Goal: Task Accomplishment & Management: Complete application form

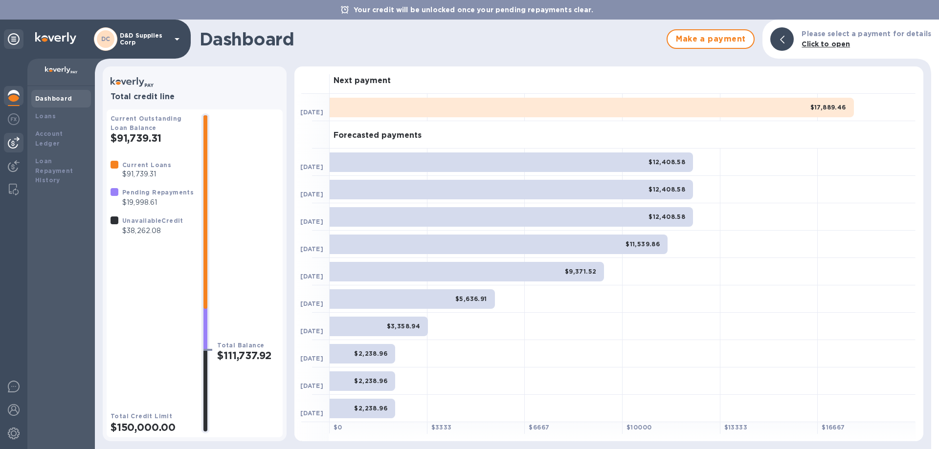
click at [9, 141] on img at bounding box center [14, 143] width 12 height 12
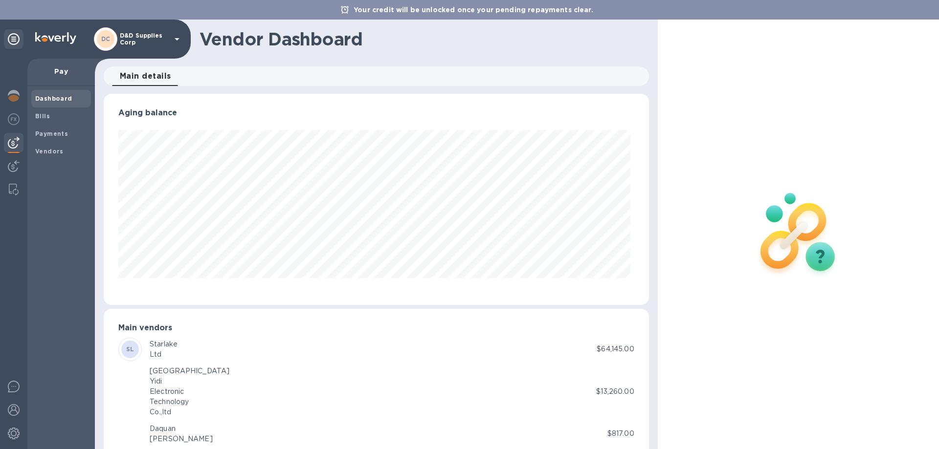
scroll to position [211, 541]
click at [47, 153] on b "Vendors" at bounding box center [49, 151] width 28 height 7
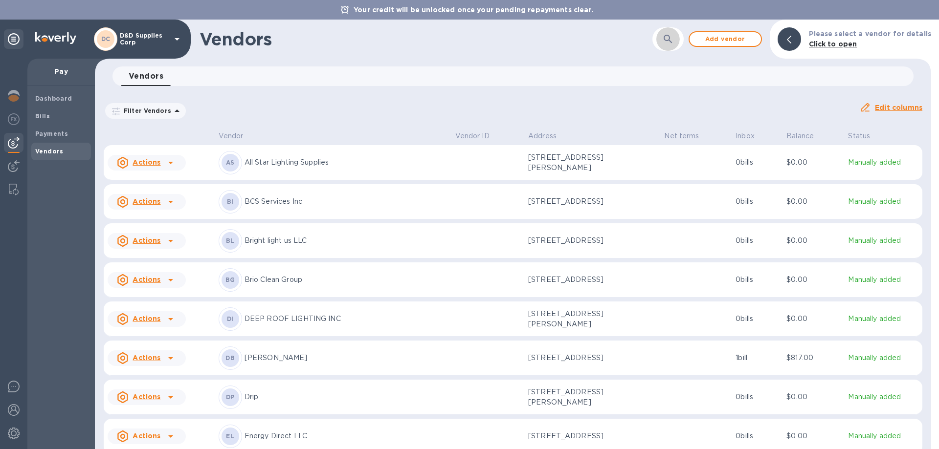
click at [667, 42] on icon "button" at bounding box center [668, 39] width 12 height 12
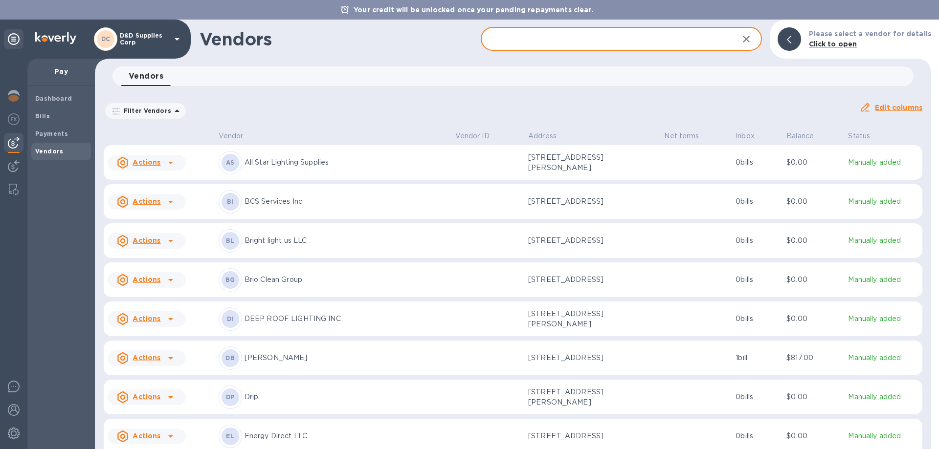
click at [284, 363] on p "Daquan Booker" at bounding box center [345, 358] width 203 height 10
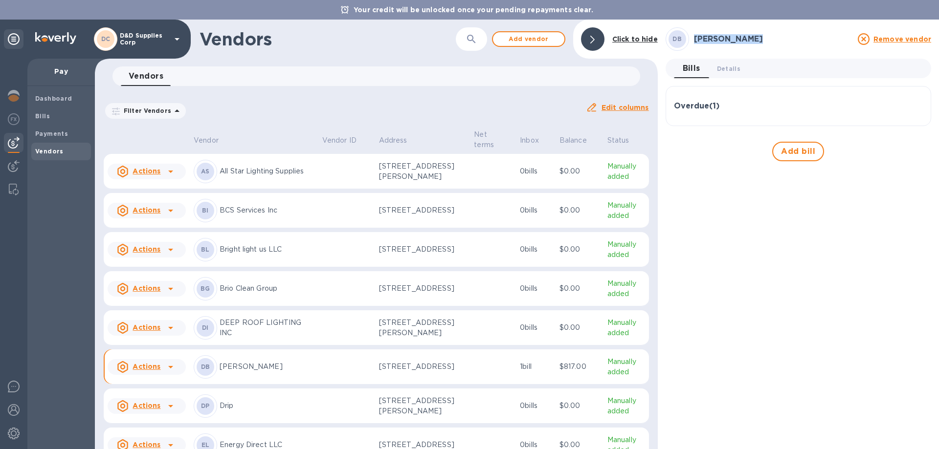
drag, startPoint x: 756, startPoint y: 38, endPoint x: 695, endPoint y: 40, distance: 60.7
click at [695, 40] on h3 "Daquan Booker" at bounding box center [773, 39] width 158 height 9
copy h3 "Daquan Booker"
click at [728, 69] on span "Details 0" at bounding box center [728, 69] width 23 height 10
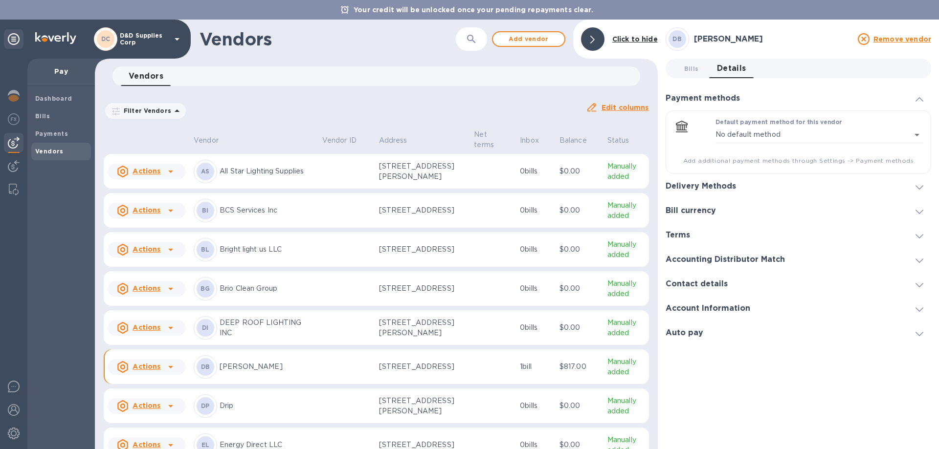
click at [746, 185] on div "Delivery Methods" at bounding box center [799, 186] width 266 height 24
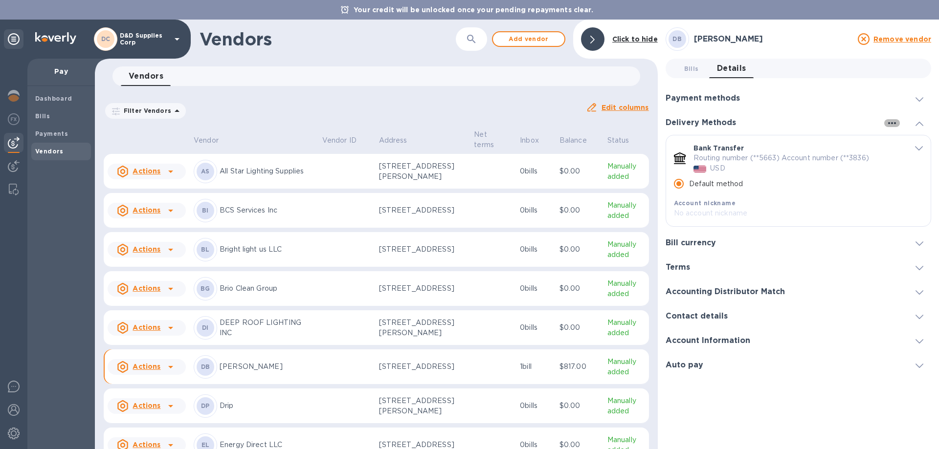
click at [889, 122] on icon "button" at bounding box center [892, 123] width 12 height 12
click at [847, 122] on div at bounding box center [469, 224] width 939 height 449
click at [892, 123] on icon "button" at bounding box center [892, 123] width 8 height 2
click at [819, 131] on div at bounding box center [469, 224] width 939 height 449
click at [918, 101] on icon at bounding box center [919, 99] width 8 height 4
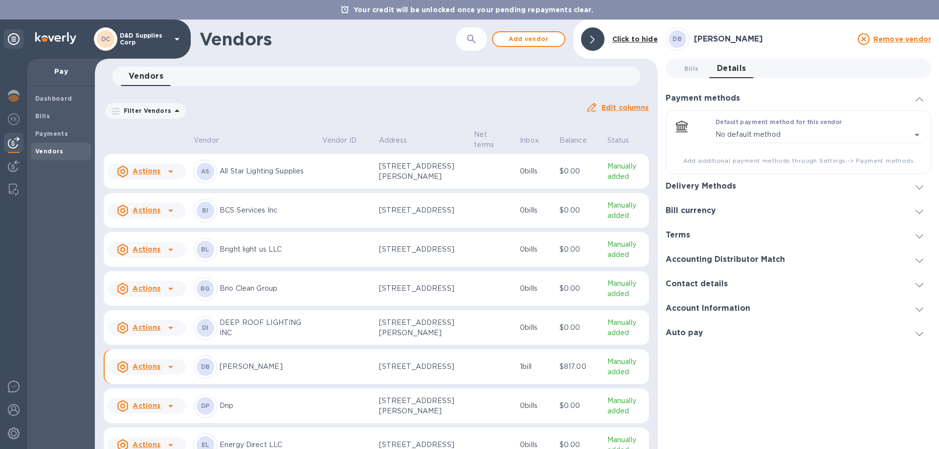
click at [918, 188] on icon at bounding box center [919, 187] width 8 height 4
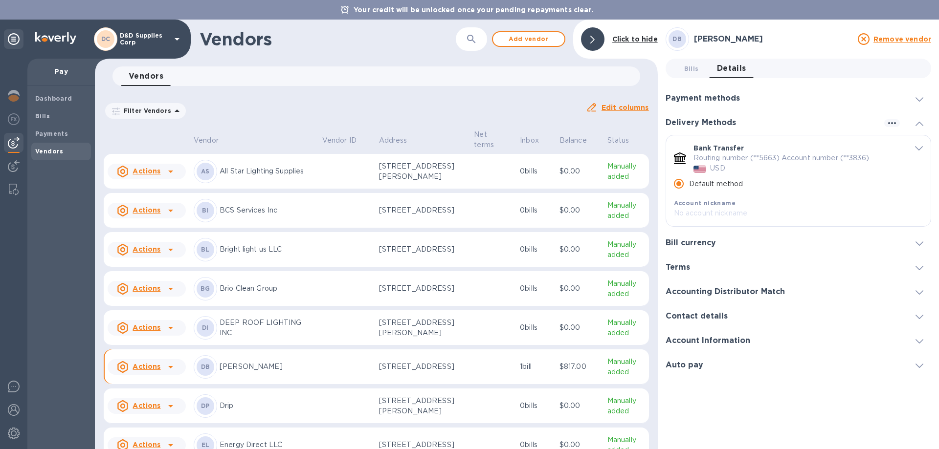
click at [736, 340] on h3 "Account Information" at bounding box center [708, 340] width 85 height 9
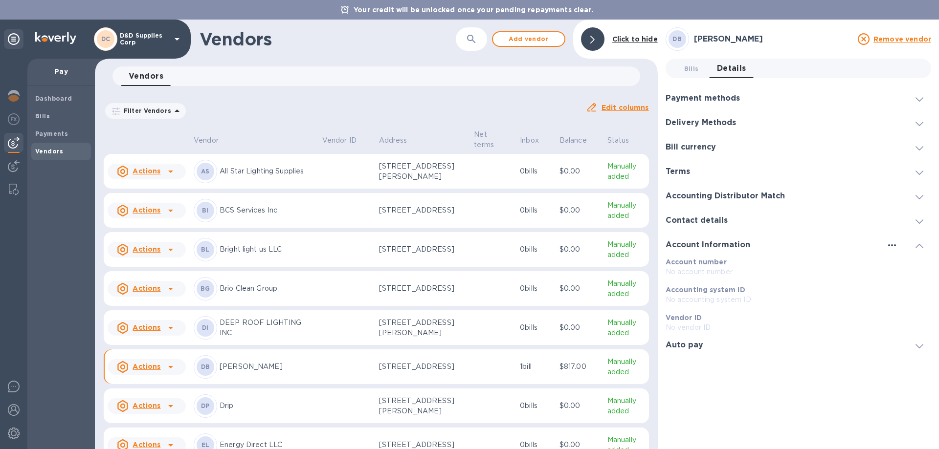
click at [887, 247] on icon "button" at bounding box center [892, 246] width 12 height 12
click at [889, 246] on div at bounding box center [469, 224] width 939 height 449
click at [889, 246] on icon "button" at bounding box center [892, 245] width 8 height 2
click at [899, 264] on p "Edit" at bounding box center [903, 266] width 15 height 10
click at [826, 356] on span "Cancel" at bounding box center [820, 362] width 29 height 12
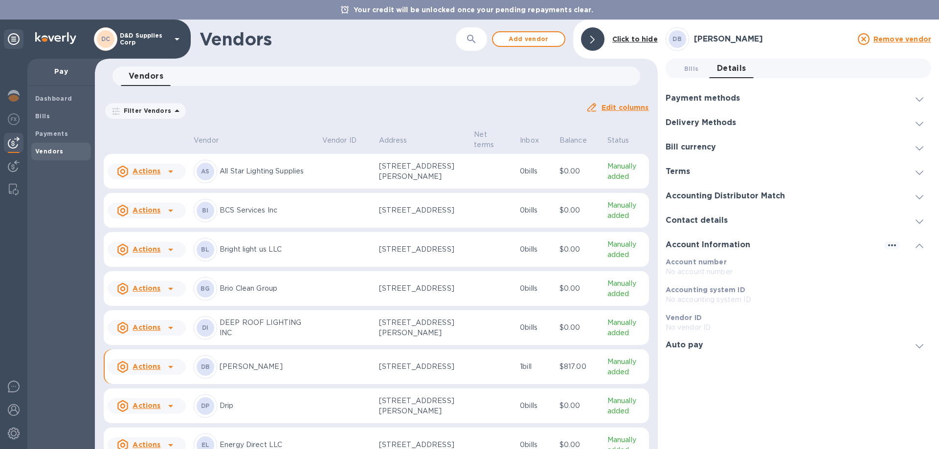
click at [916, 222] on icon at bounding box center [919, 222] width 8 height 4
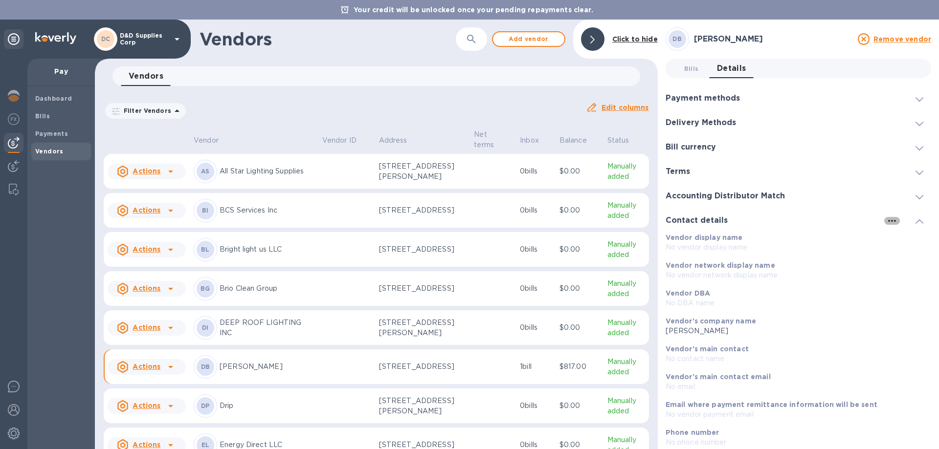
click at [886, 224] on icon "button" at bounding box center [892, 221] width 12 height 12
click at [890, 239] on li "Edit" at bounding box center [899, 240] width 39 height 31
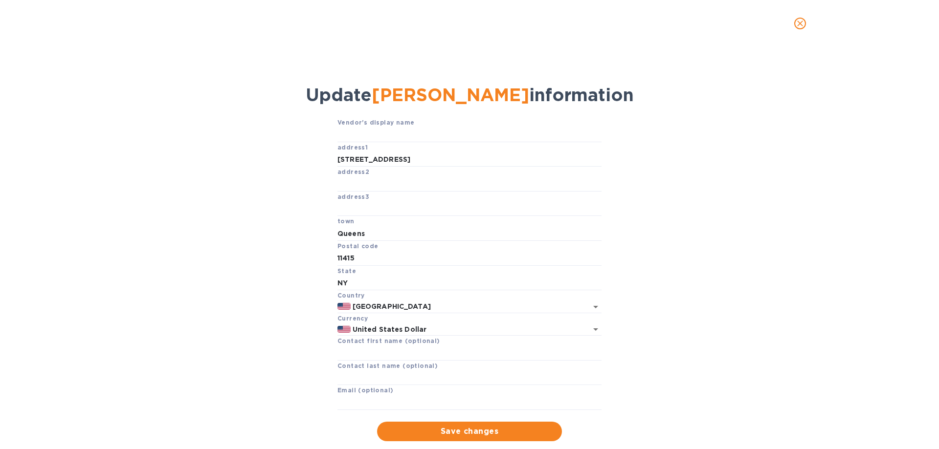
click at [802, 23] on icon "close" at bounding box center [800, 24] width 10 height 10
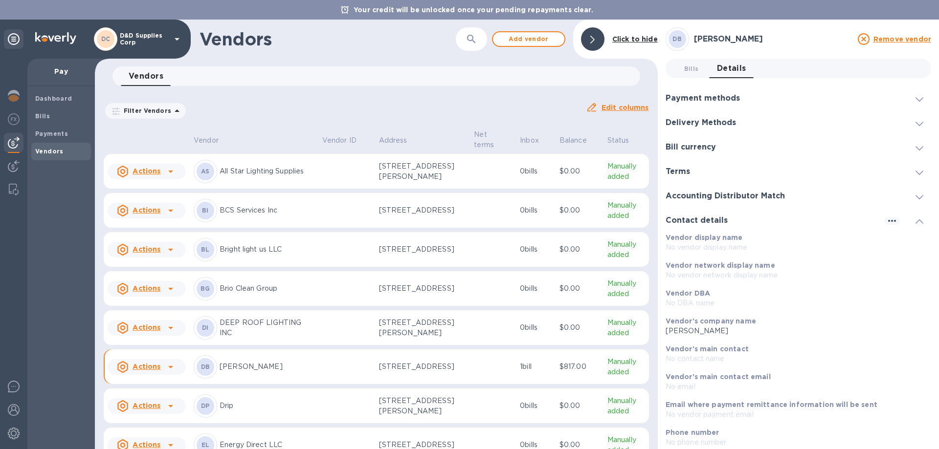
click at [917, 194] on span at bounding box center [919, 196] width 8 height 9
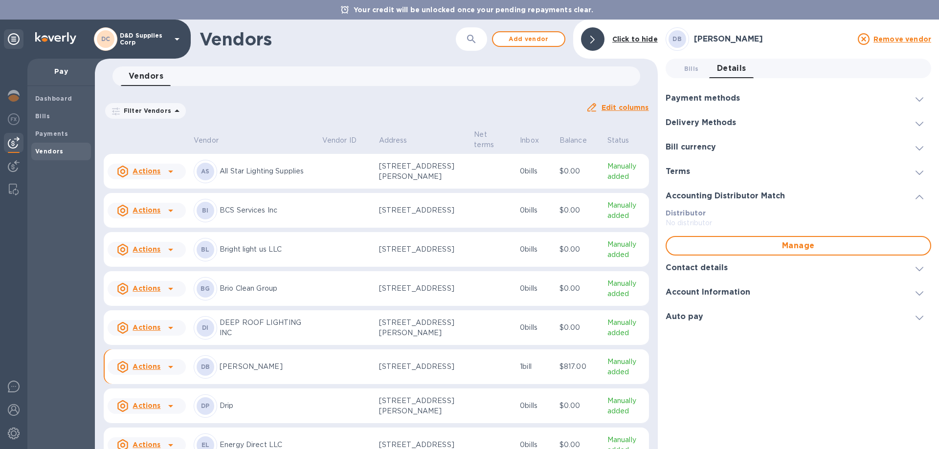
click at [918, 126] on icon at bounding box center [919, 124] width 8 height 4
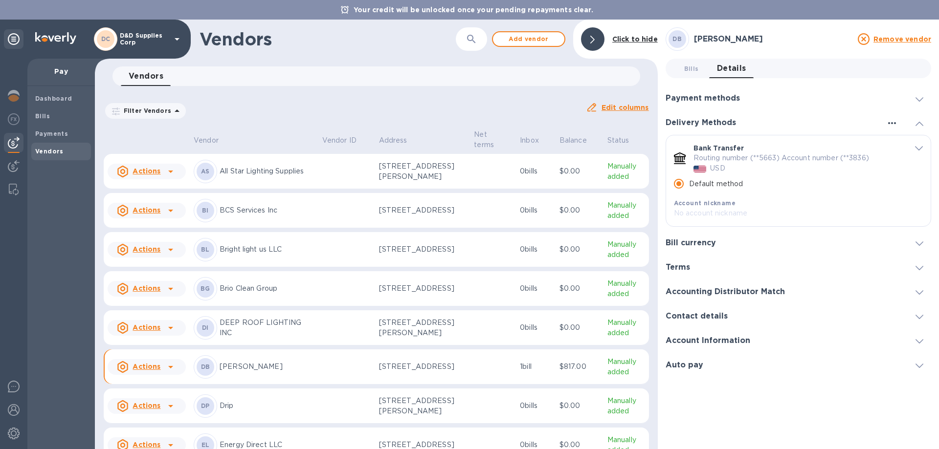
click at [892, 125] on icon "button" at bounding box center [892, 123] width 12 height 12
click at [892, 142] on p "Add new" at bounding box center [904, 143] width 32 height 10
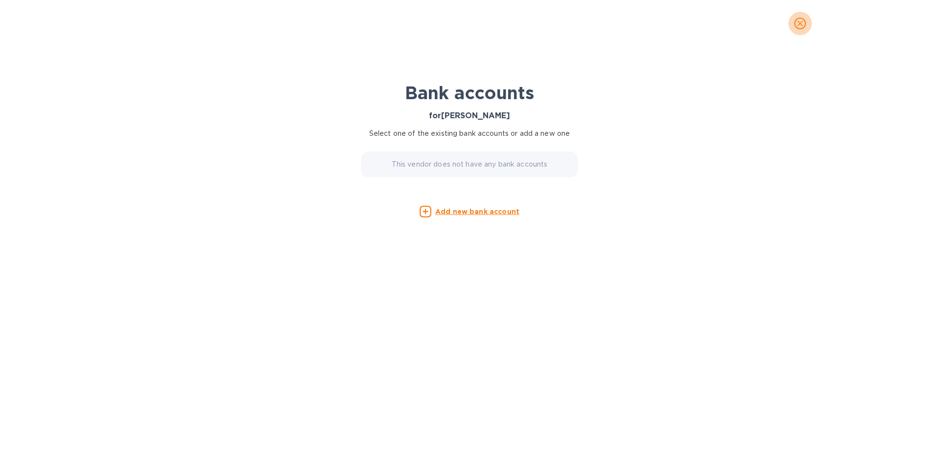
click at [799, 22] on icon "close" at bounding box center [800, 24] width 10 height 10
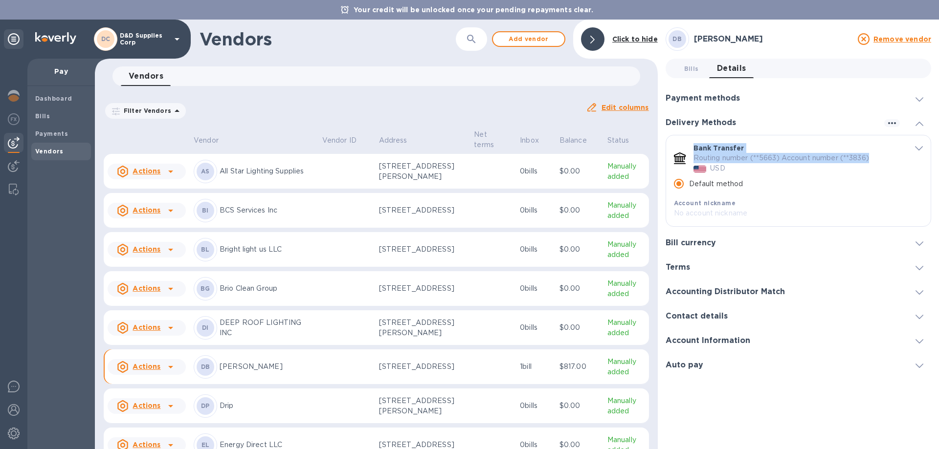
drag, startPoint x: 694, startPoint y: 146, endPoint x: 886, endPoint y: 154, distance: 191.4
click at [886, 154] on div "Bank Transfer Routing number (**5663) Account number (**3836) USD" at bounding box center [797, 158] width 209 height 30
copy div "Bank Transfer Routing number (**5663) Account number (**3836)"
click at [152, 38] on p "D&D Supplies Corp" at bounding box center [144, 39] width 49 height 14
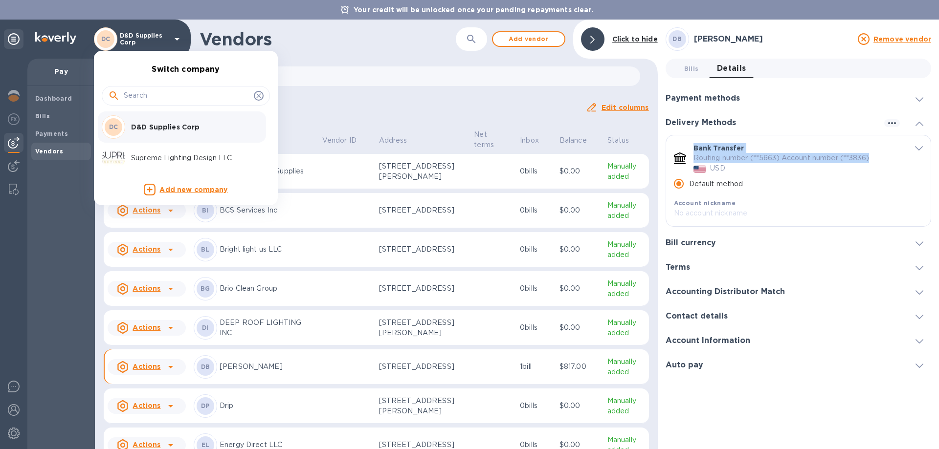
click at [157, 160] on p "Supreme Lighting Design LLC" at bounding box center [192, 158] width 123 height 10
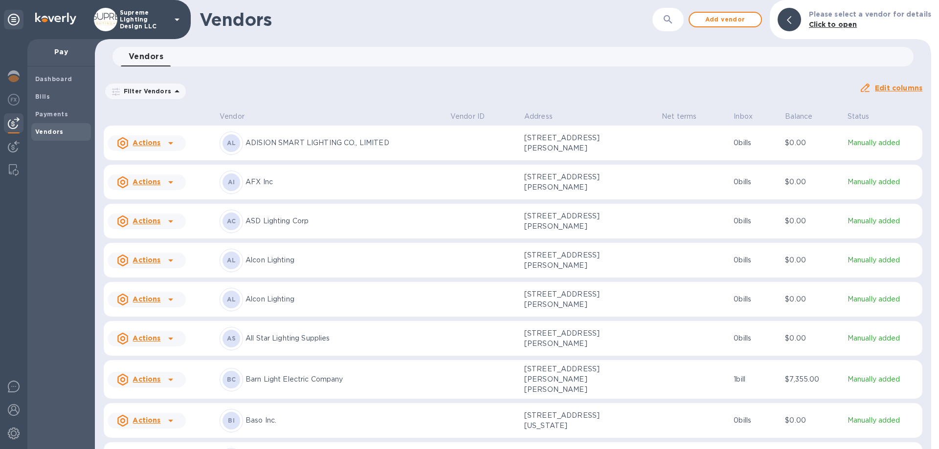
click at [508, 356] on td at bounding box center [483, 338] width 74 height 35
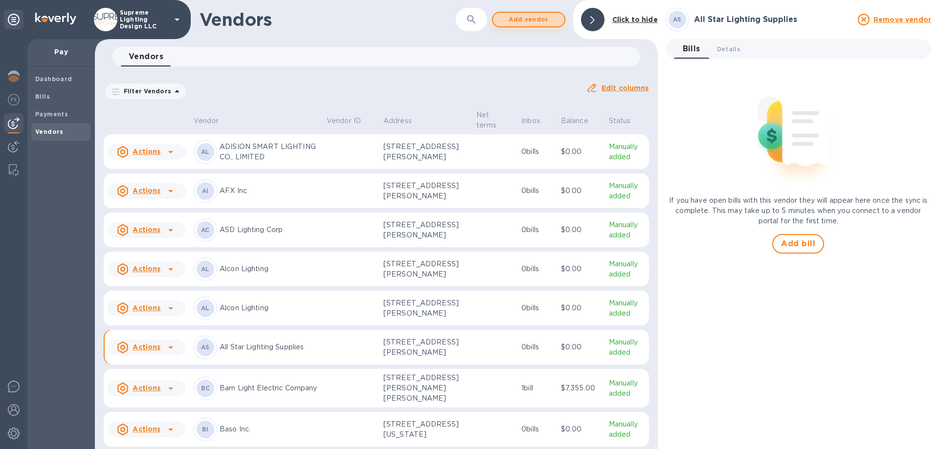
click at [511, 20] on span "Add vendor" at bounding box center [529, 20] width 56 height 12
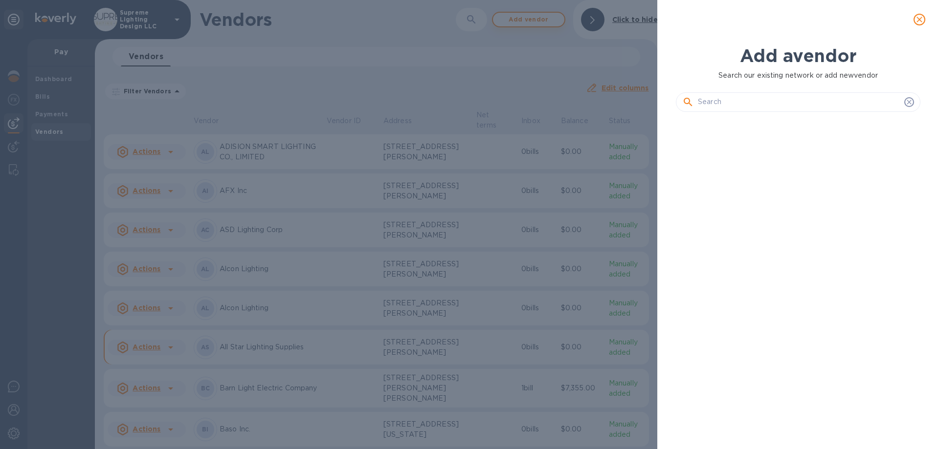
scroll to position [296, 248]
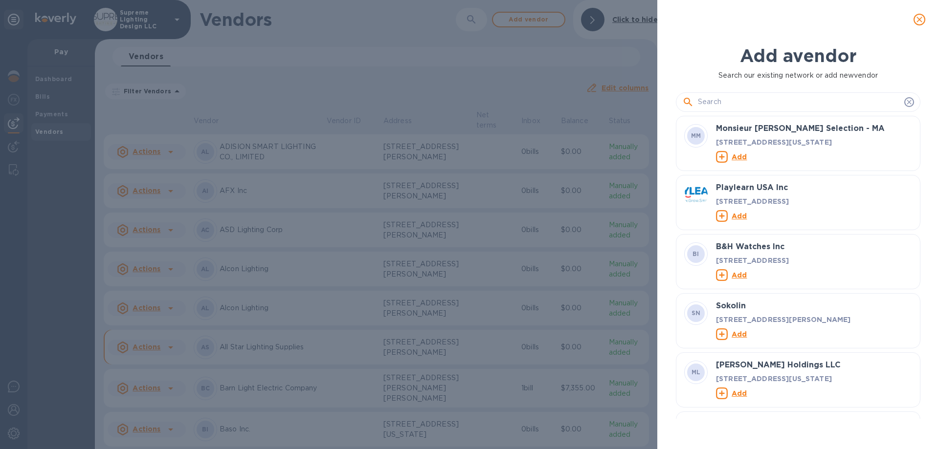
click at [737, 102] on input "text" at bounding box center [799, 102] width 202 height 15
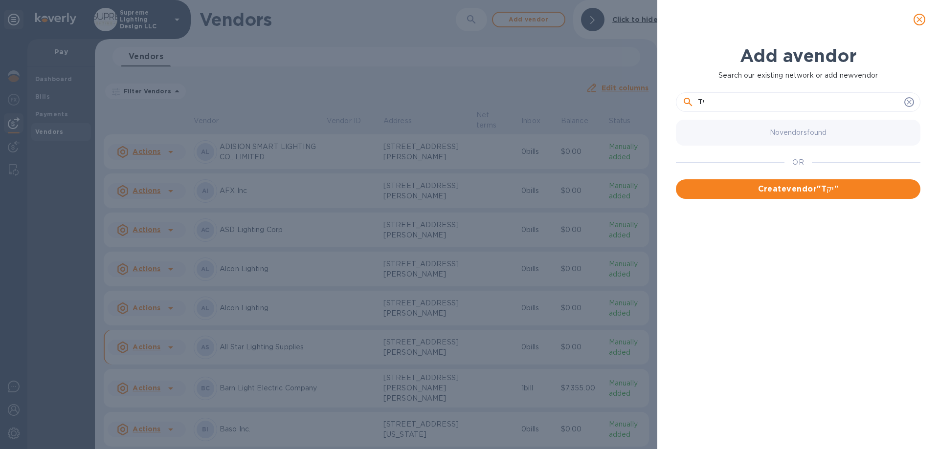
type input "T"
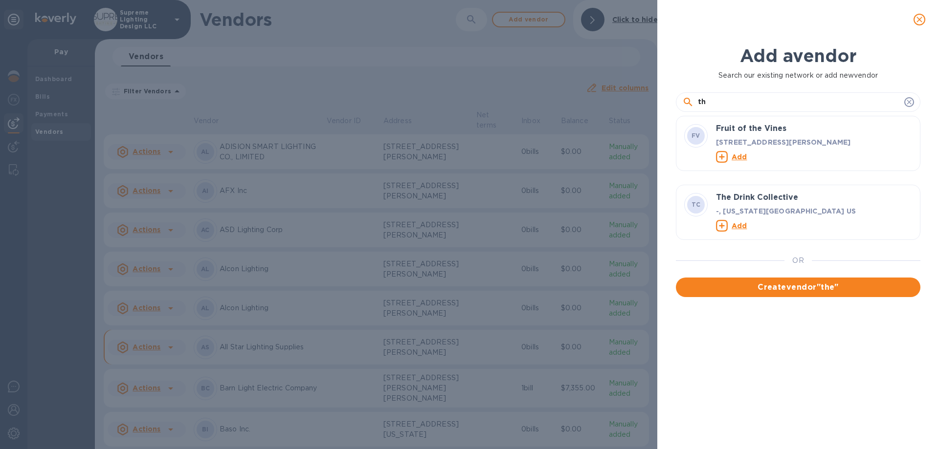
type input "t"
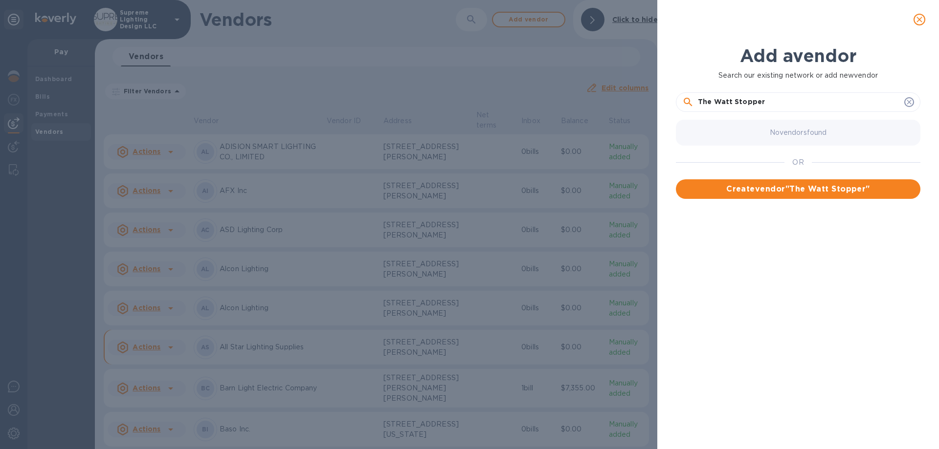
type input "The Watt Stopper"
click at [777, 188] on span "Create vendor " The Watt Stopper "" at bounding box center [798, 189] width 229 height 12
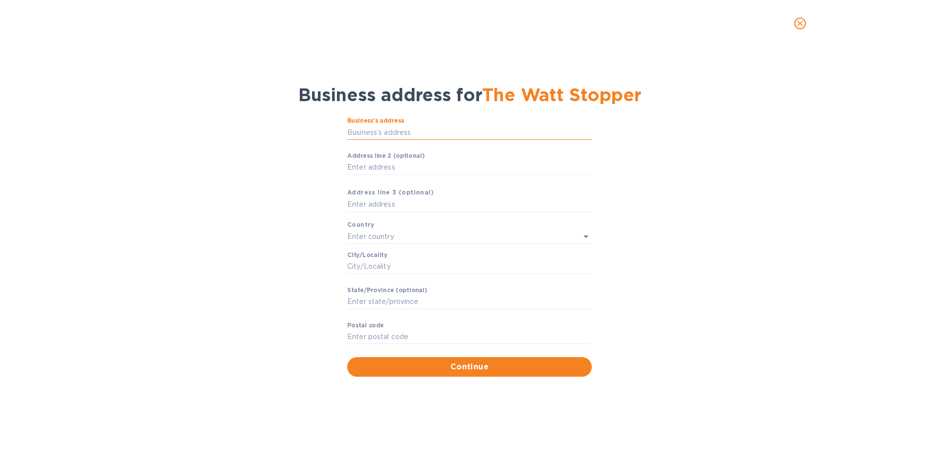
click at [370, 134] on input "Business’s аddress" at bounding box center [469, 132] width 244 height 15
type input "[STREET_ADDRESS][PERSON_NAME]"
type input "[GEOGRAPHIC_DATA]"
type input "[PERSON_NAME]"
type input "[GEOGRAPHIC_DATA]"
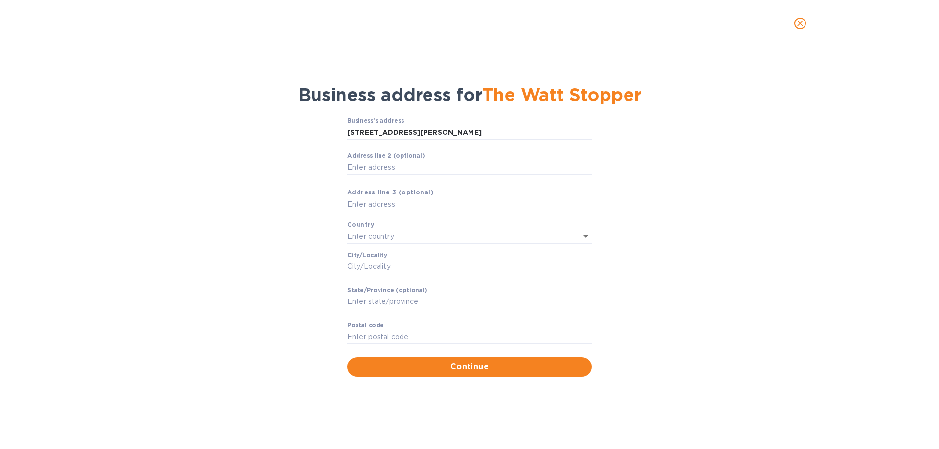
type input "75082"
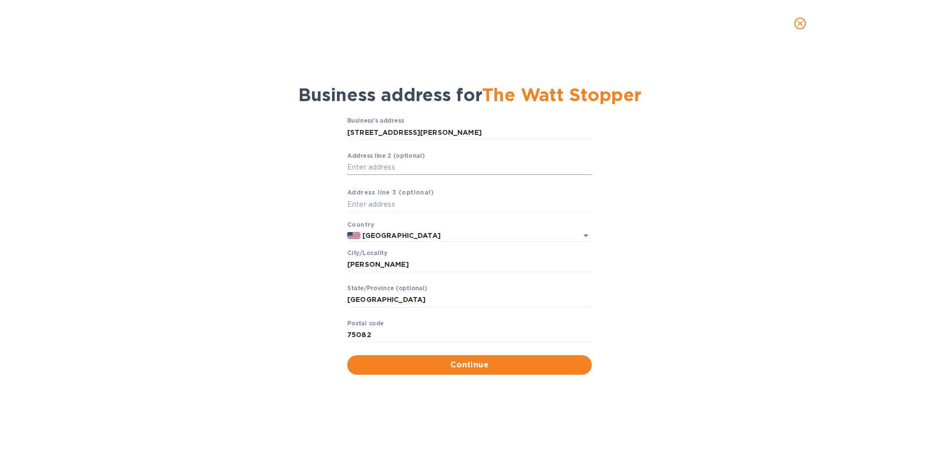
click at [405, 170] on input "Аddress line 2 (optional)" at bounding box center [469, 167] width 244 height 15
type input "STE 110"
click at [473, 367] on span "Continue" at bounding box center [469, 365] width 229 height 12
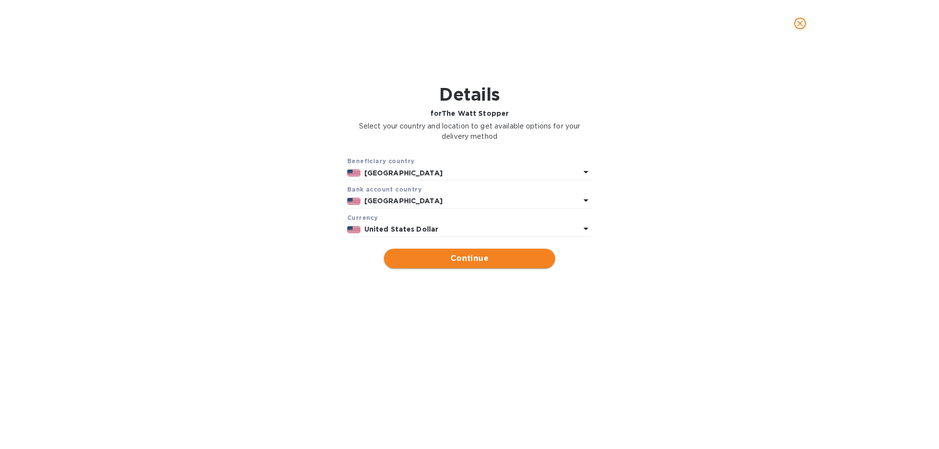
click at [443, 256] on span "Continue" at bounding box center [470, 259] width 156 height 12
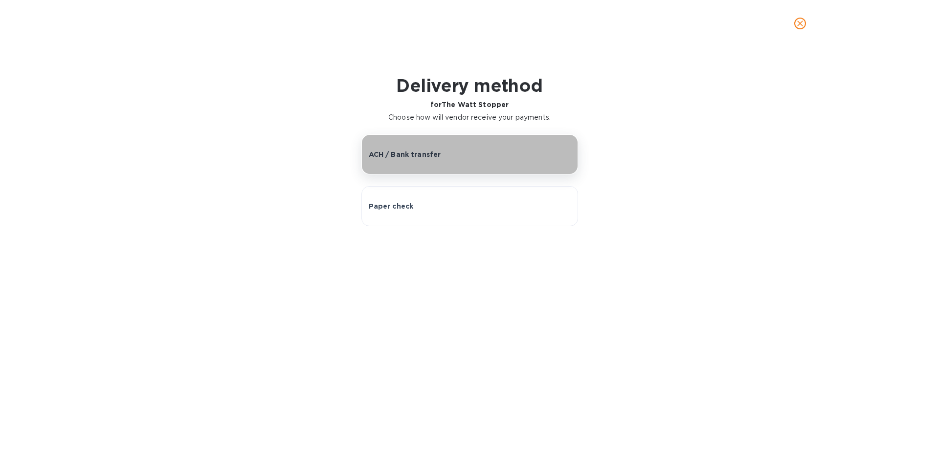
click at [404, 150] on p "ACH / Bank transfer" at bounding box center [405, 155] width 72 height 10
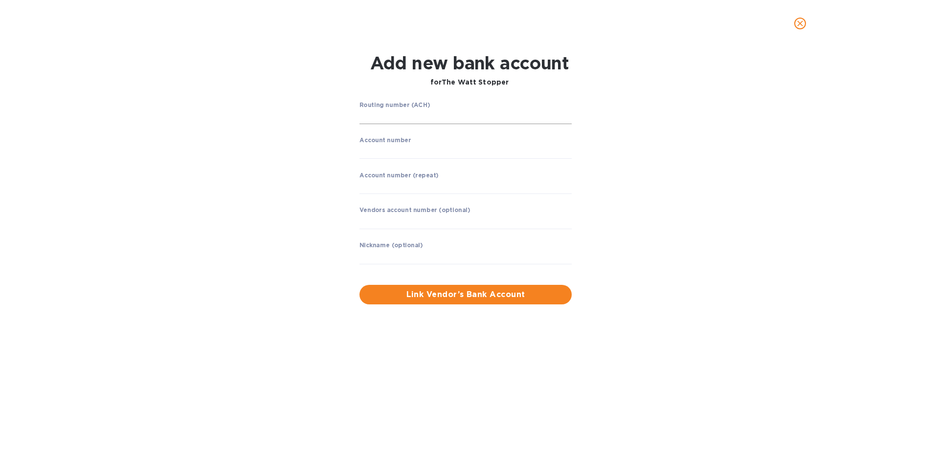
click at [402, 116] on input "string" at bounding box center [465, 117] width 212 height 15
type input "021000021"
click at [374, 149] on input "string" at bounding box center [465, 151] width 212 height 15
type input "390070856"
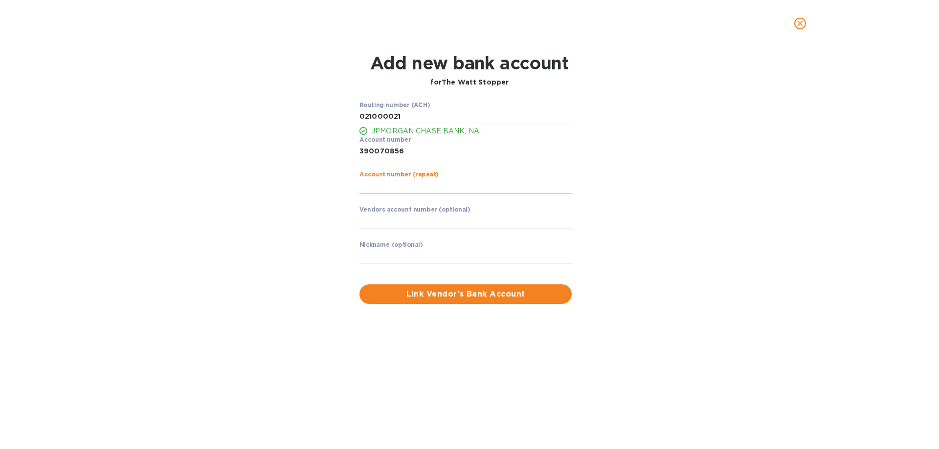
click at [375, 187] on input "string" at bounding box center [465, 186] width 212 height 15
type input "930070856"
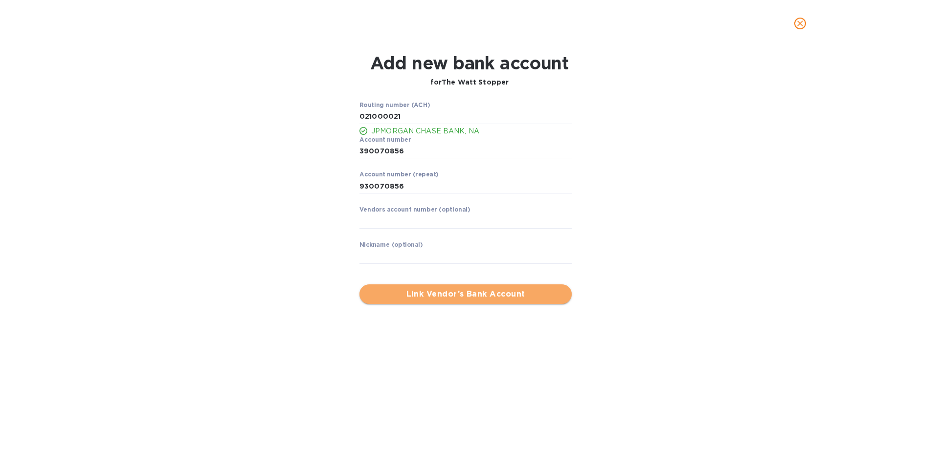
click at [465, 292] on span "Link Vendor’s Bank Account" at bounding box center [465, 295] width 197 height 12
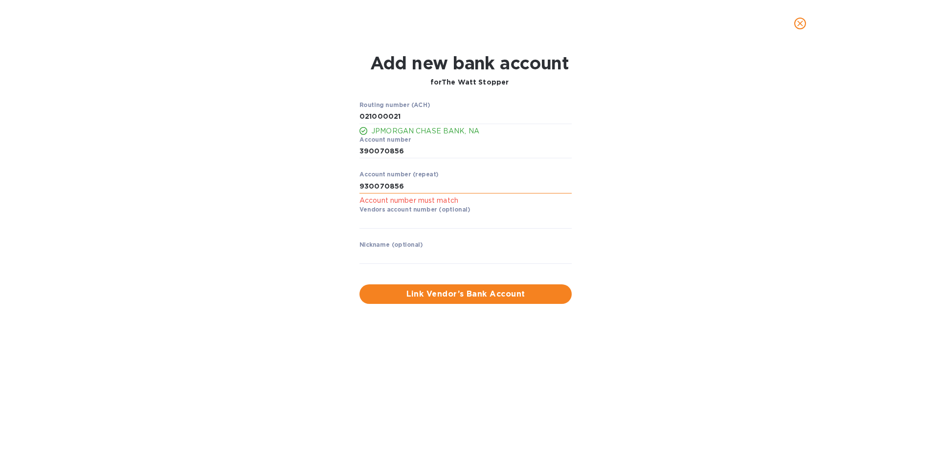
click at [416, 181] on input "string" at bounding box center [465, 186] width 212 height 15
drag, startPoint x: 368, startPoint y: 151, endPoint x: 356, endPoint y: 153, distance: 11.4
click at [356, 153] on div "Routing number (ACH) JPMORGAN CHASE BANK, NA Account number ​ Account number (r…" at bounding box center [466, 189] width 220 height 183
type input "930070856"
click at [407, 188] on input "string" at bounding box center [465, 186] width 212 height 15
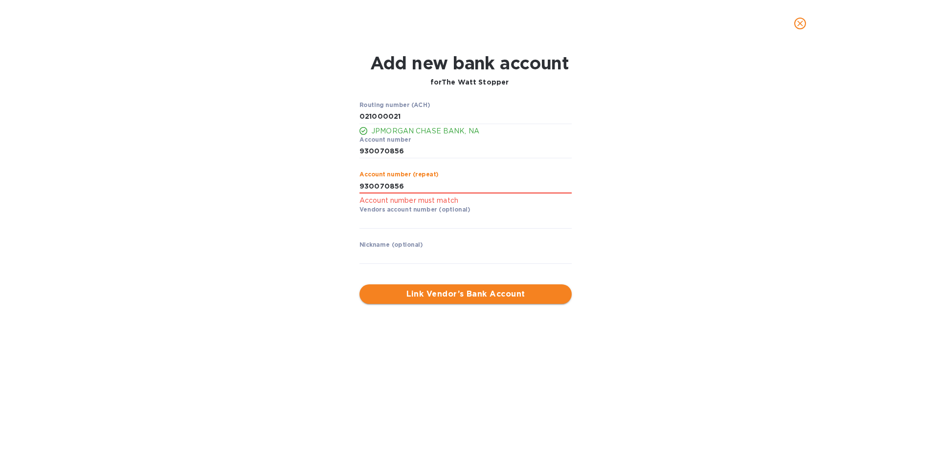
click at [446, 300] on span "Link Vendor’s Bank Account" at bounding box center [465, 295] width 197 height 12
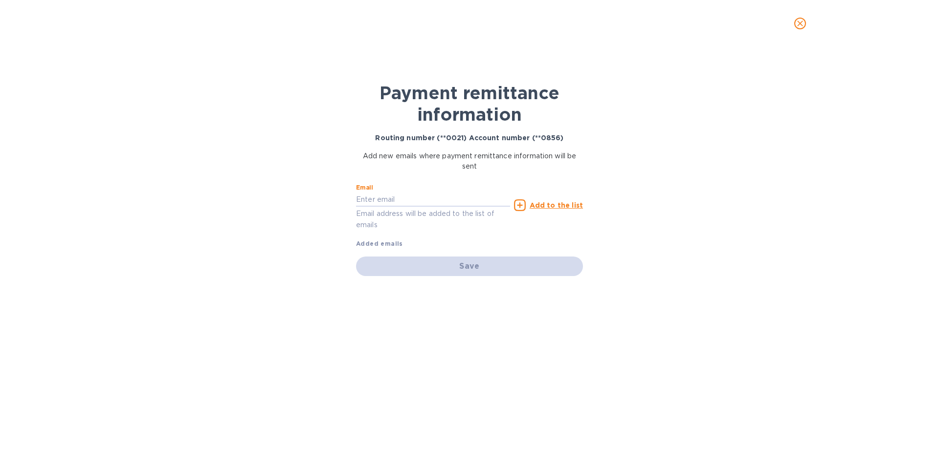
drag, startPoint x: 393, startPoint y: 198, endPoint x: 330, endPoint y: 156, distance: 75.5
click at [393, 198] on input "text" at bounding box center [433, 199] width 154 height 15
click at [381, 206] on input "text" at bounding box center [433, 199] width 154 height 15
paste input "[EMAIL_ADDRESS][DOMAIN_NAME]>"
type input "[EMAIL_ADDRESS][DOMAIN_NAME]"
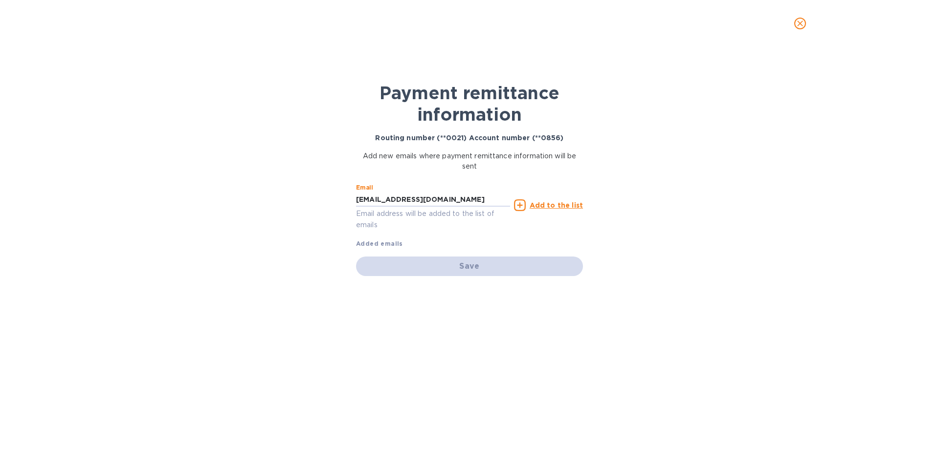
click at [544, 207] on u "Add to the list" at bounding box center [556, 205] width 53 height 8
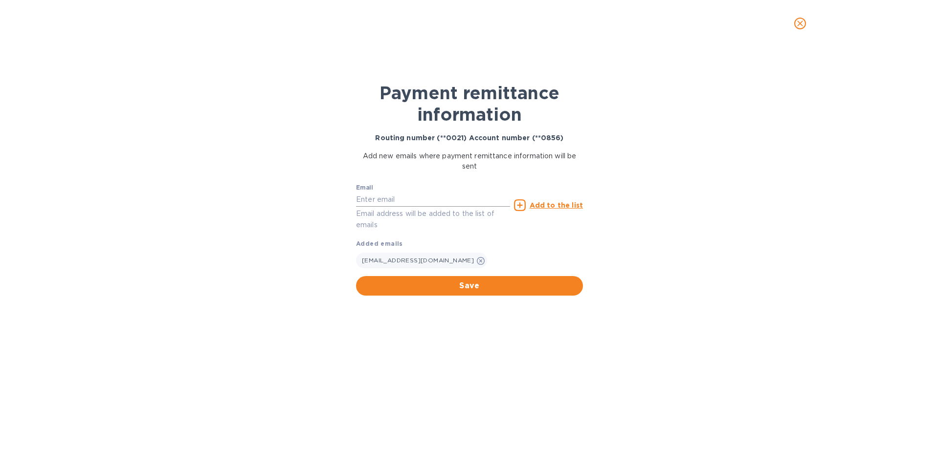
click at [417, 201] on input "text" at bounding box center [433, 199] width 154 height 15
paste input "[PERSON_NAME][EMAIL_ADDRESS][PERSON_NAME][PERSON_NAME][DOMAIN_NAME]"
type input "[PERSON_NAME][EMAIL_ADDRESS][PERSON_NAME][PERSON_NAME][DOMAIN_NAME]"
click at [556, 205] on u "Add to the list" at bounding box center [556, 205] width 53 height 8
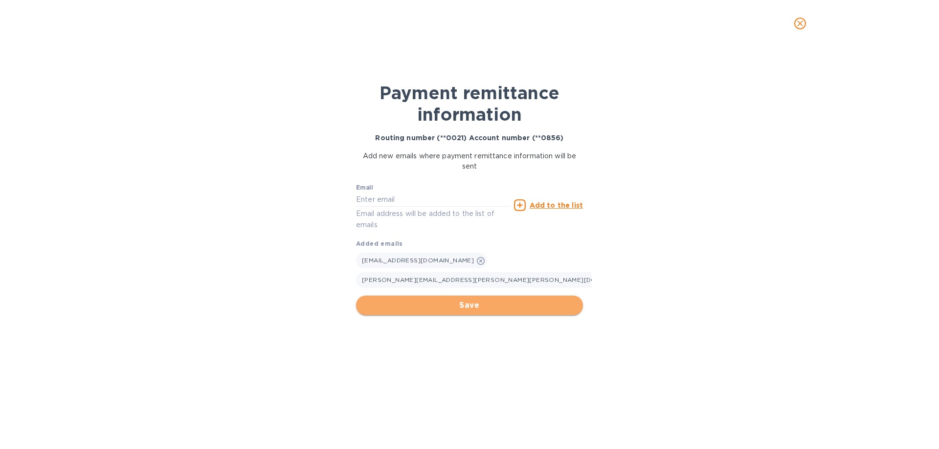
click at [479, 310] on span "Save" at bounding box center [469, 306] width 211 height 12
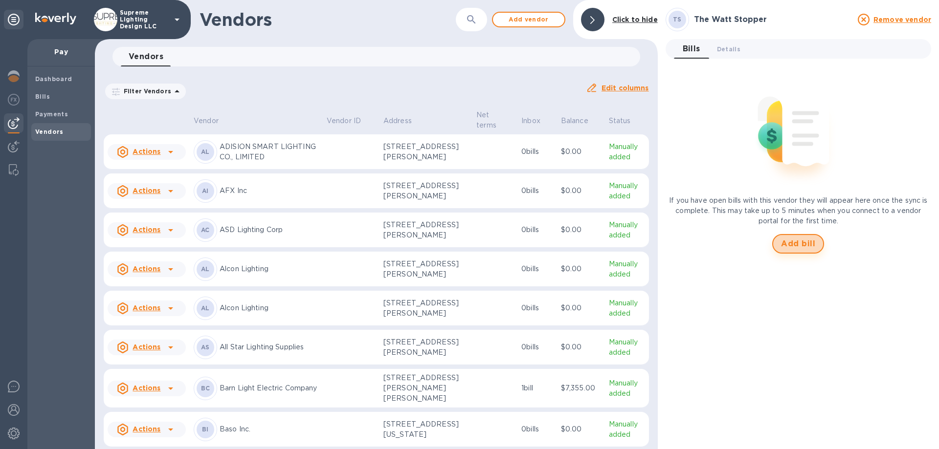
click at [806, 246] on span "Add bill" at bounding box center [798, 244] width 34 height 12
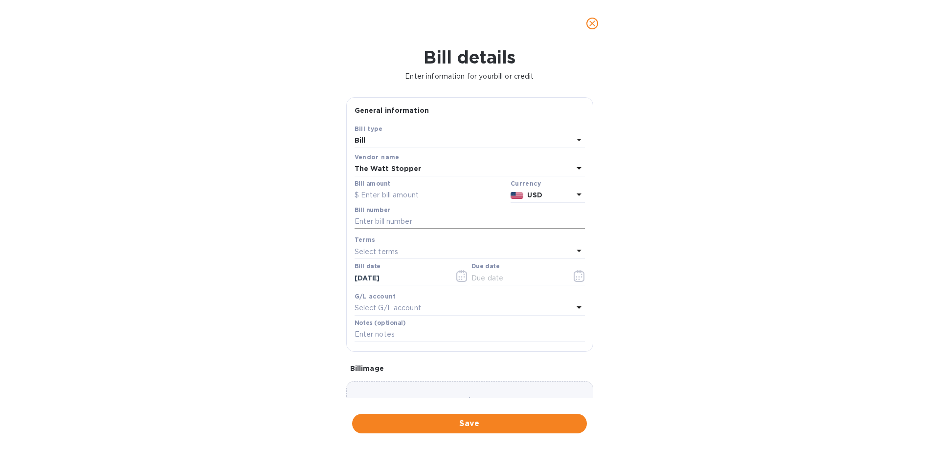
click at [391, 218] on input "text" at bounding box center [470, 222] width 230 height 15
click at [394, 195] on input "text" at bounding box center [431, 195] width 152 height 15
type input "4,180"
click at [388, 227] on input "text" at bounding box center [470, 222] width 230 height 15
type input "1452471"
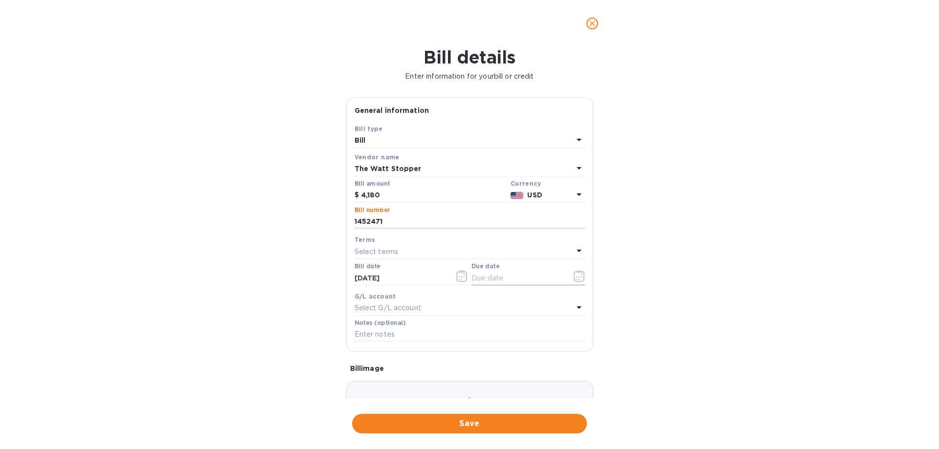
click at [580, 277] on icon "button" at bounding box center [580, 276] width 1 height 1
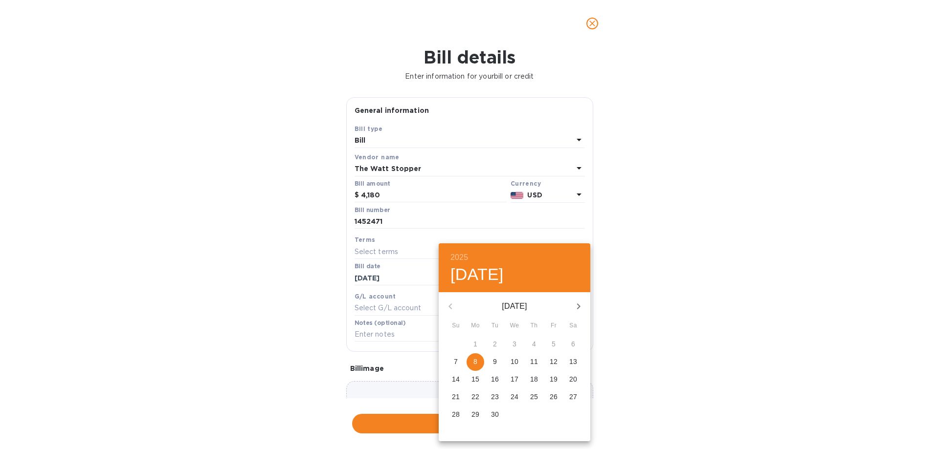
click at [478, 362] on span "8" at bounding box center [476, 362] width 18 height 10
type input "[DATE]"
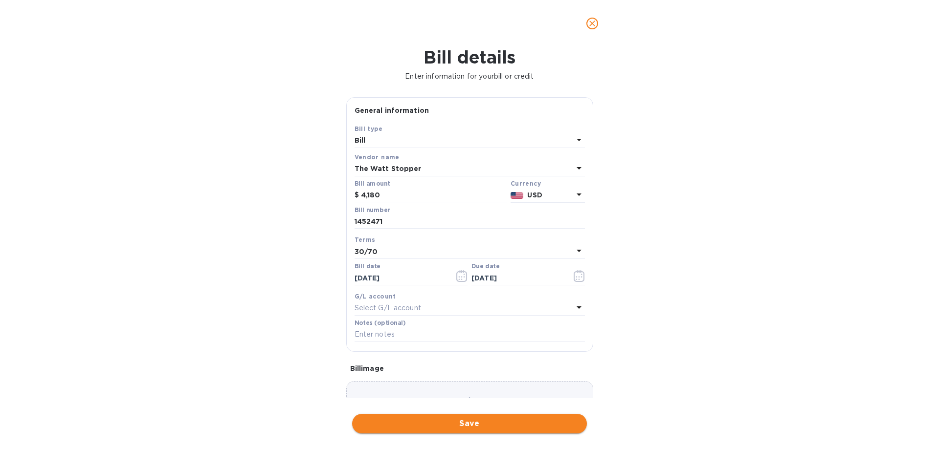
click at [435, 423] on span "Save" at bounding box center [469, 424] width 219 height 12
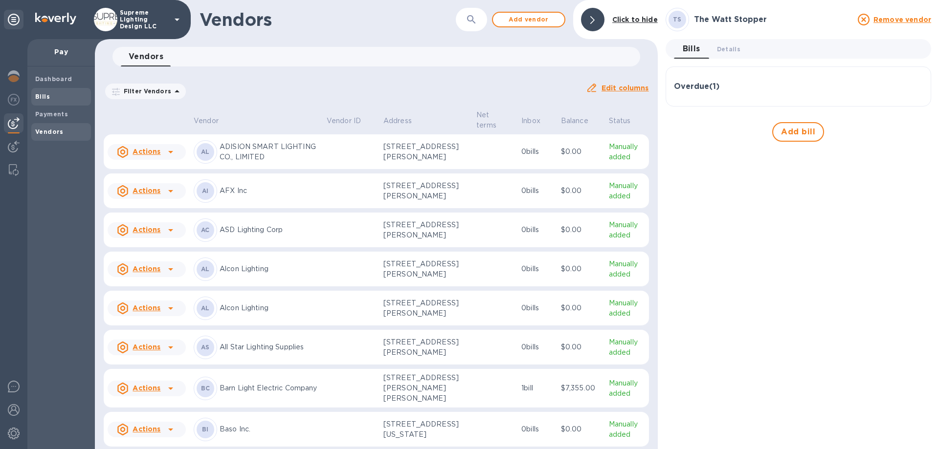
click at [50, 95] on span "Bills" at bounding box center [61, 97] width 52 height 10
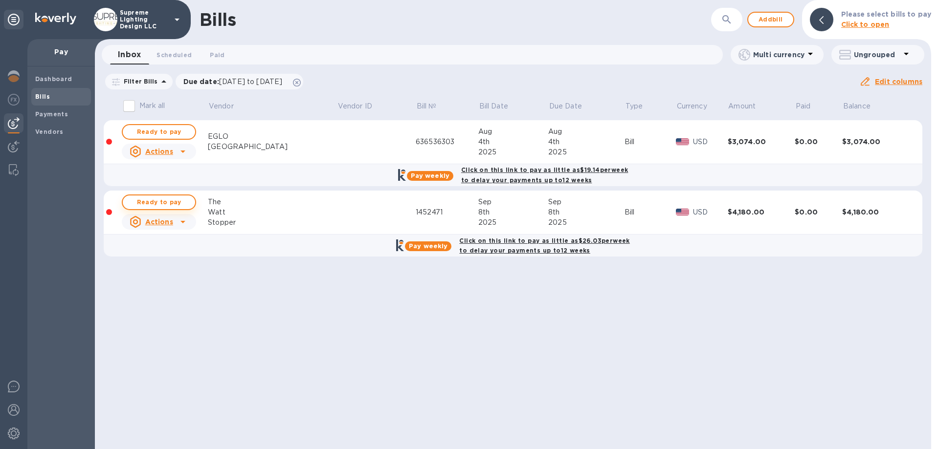
click at [165, 202] on span "Ready to pay" at bounding box center [159, 203] width 57 height 12
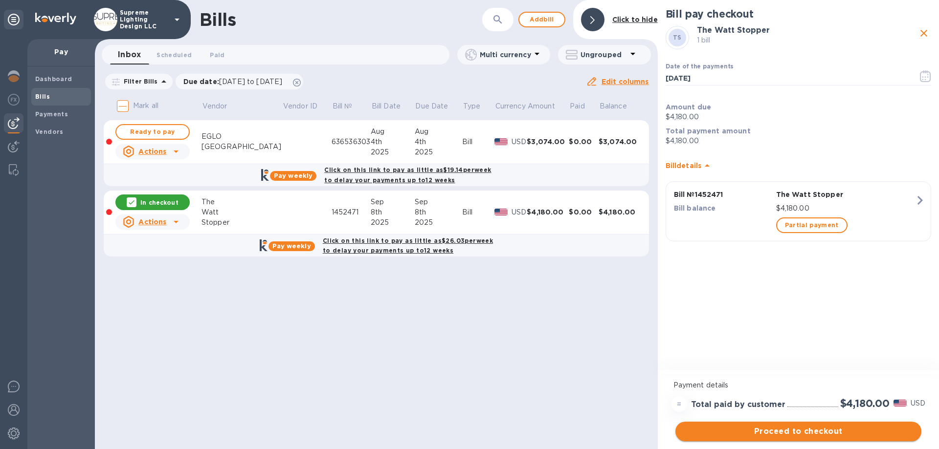
click at [792, 428] on span "Proceed to checkout" at bounding box center [798, 432] width 230 height 12
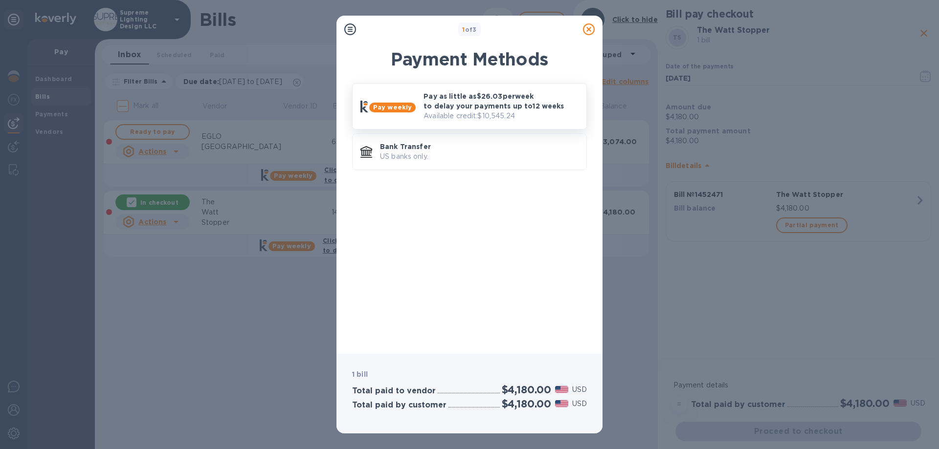
click at [486, 113] on p "Available credit: $10,545.24" at bounding box center [500, 116] width 155 height 10
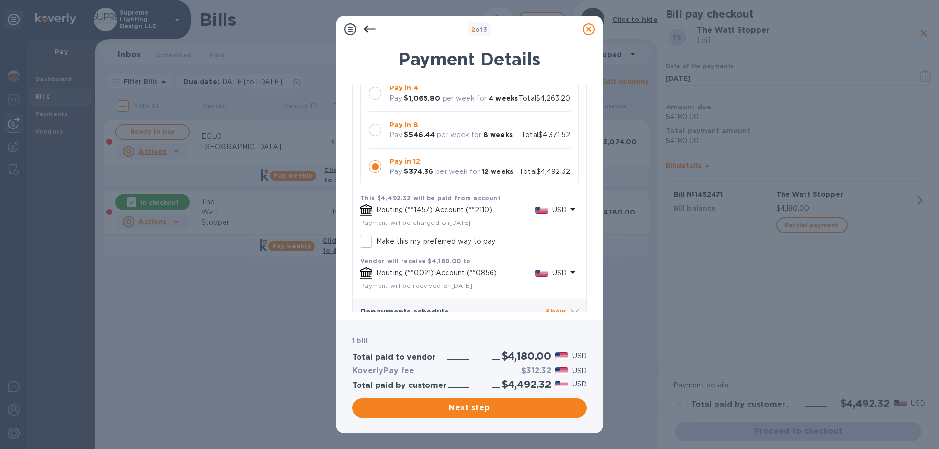
scroll to position [98, 0]
click at [479, 410] on span "Next step" at bounding box center [469, 408] width 219 height 12
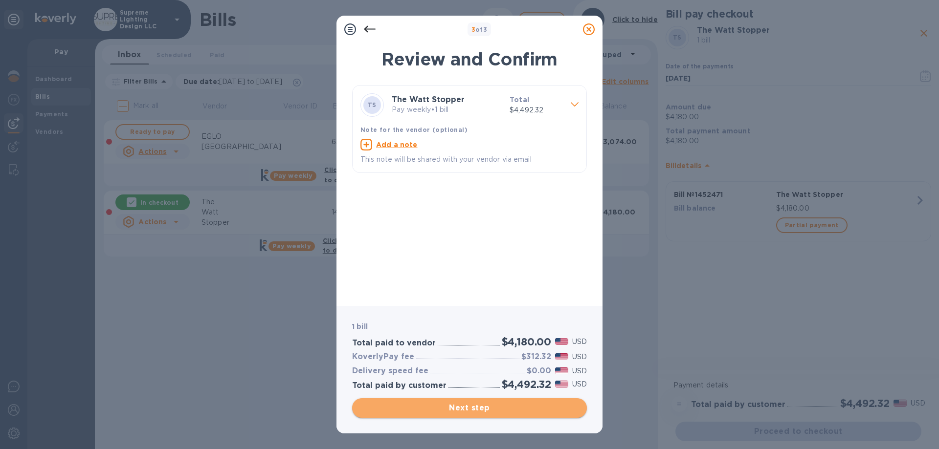
click at [480, 410] on span "Next step" at bounding box center [469, 408] width 219 height 12
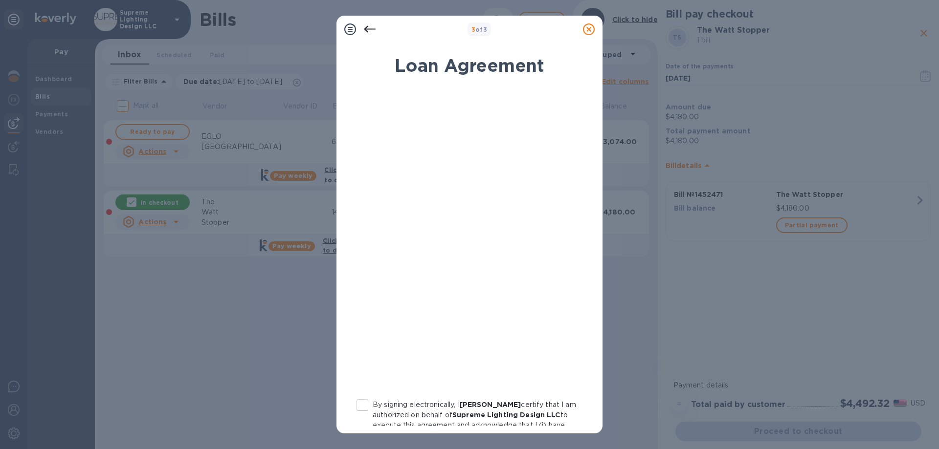
scroll to position [108, 0]
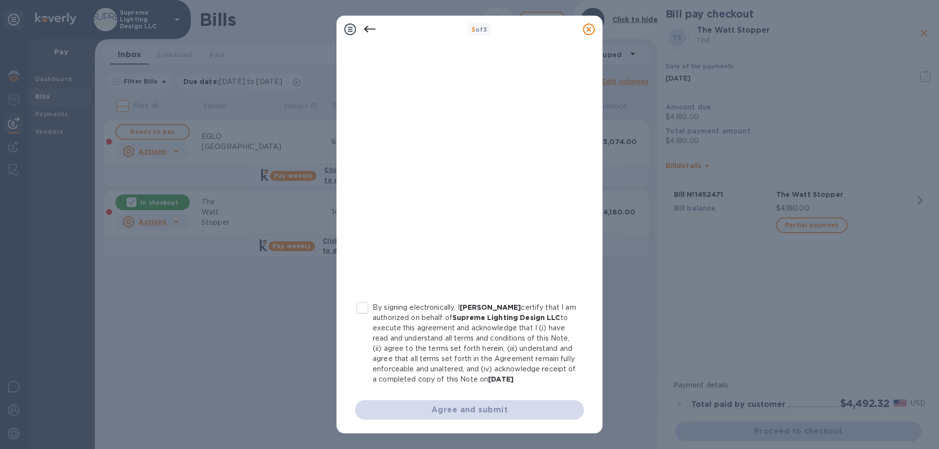
click at [370, 302] on input "By signing electronically, I [PERSON_NAME] certify that I am authorized on beha…" at bounding box center [362, 308] width 21 height 21
checkbox input "true"
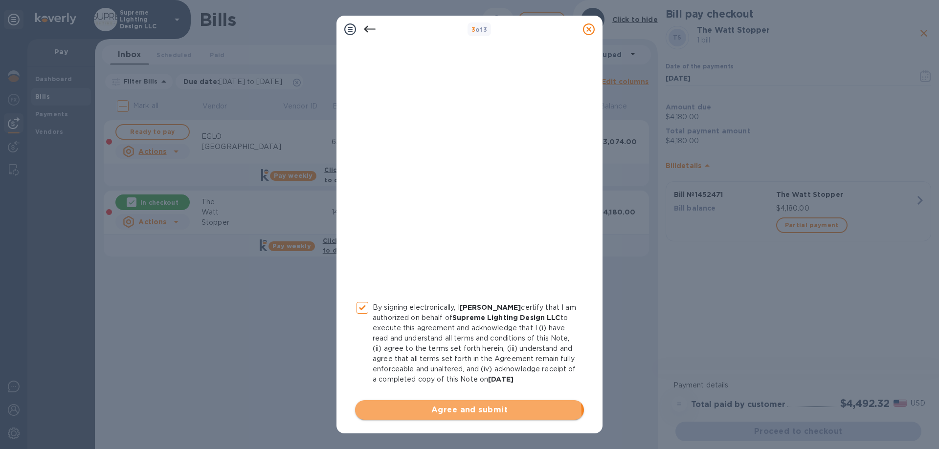
click at [438, 415] on span "Agree and submit" at bounding box center [469, 410] width 213 height 12
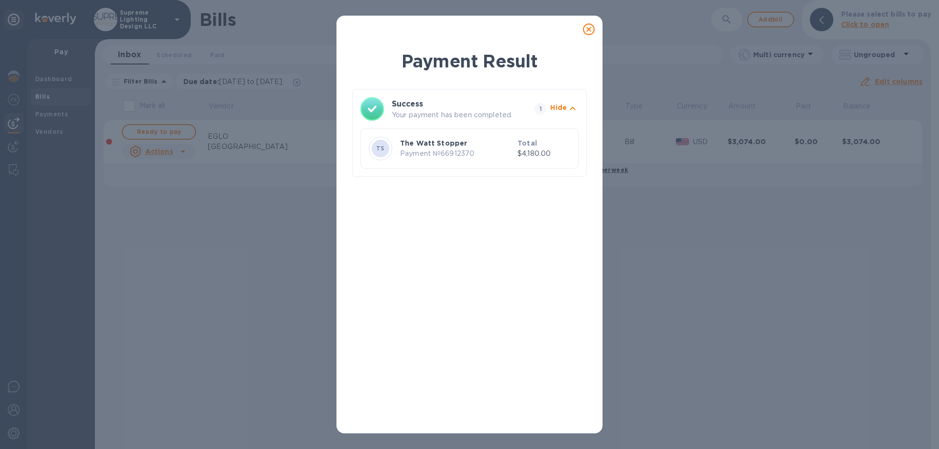
click at [585, 31] on icon at bounding box center [589, 29] width 12 height 12
